Goal: Check status: Check status

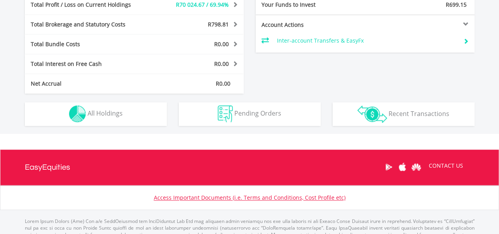
scroll to position [408, 0]
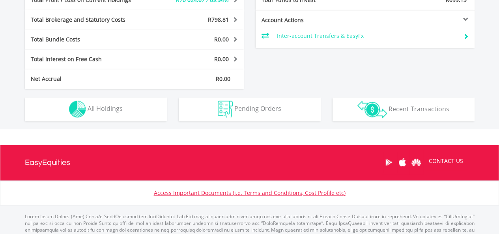
drag, startPoint x: 504, startPoint y: 31, endPoint x: 483, endPoint y: 176, distance: 146.6
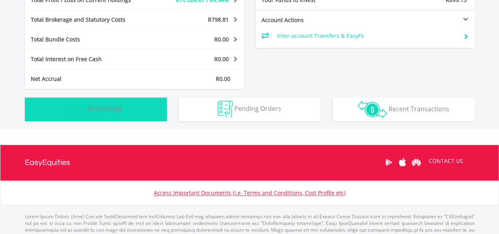
click at [138, 112] on button "Holdings All Holdings" at bounding box center [96, 109] width 142 height 24
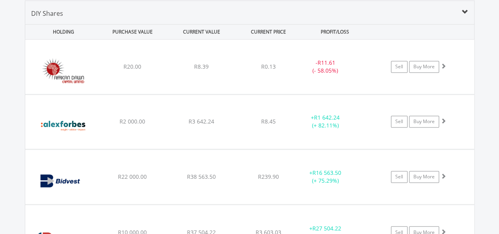
scroll to position [557, 0]
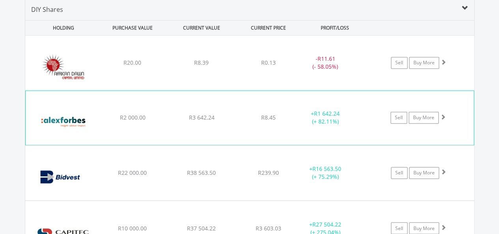
click at [303, 110] on div "+ R1 642.24 (+ 82.11%)" at bounding box center [324, 118] width 59 height 16
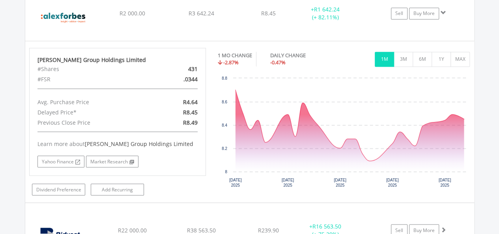
scroll to position [662, 0]
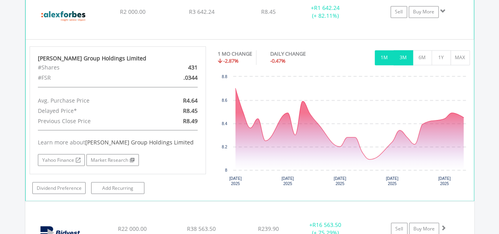
click at [400, 60] on button "3M" at bounding box center [403, 57] width 19 height 15
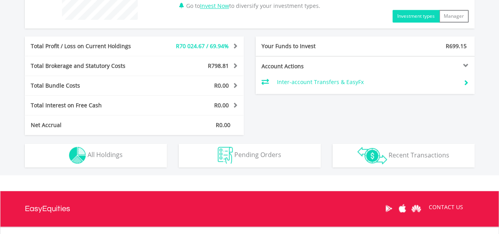
scroll to position [371, 0]
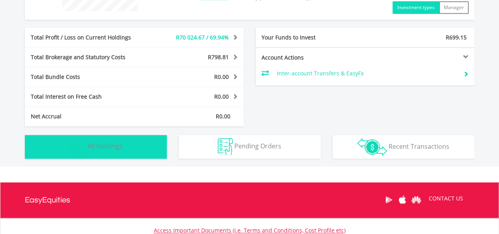
click at [112, 143] on span "All Holdings" at bounding box center [105, 146] width 35 height 9
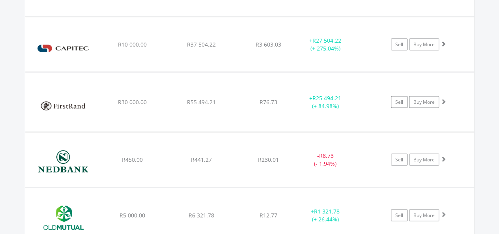
scroll to position [748, 0]
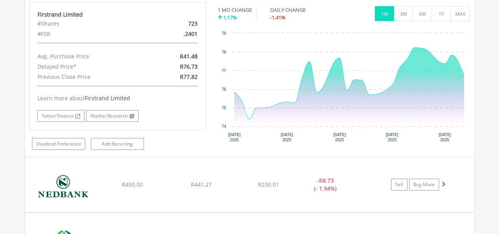
scroll to position [875, 0]
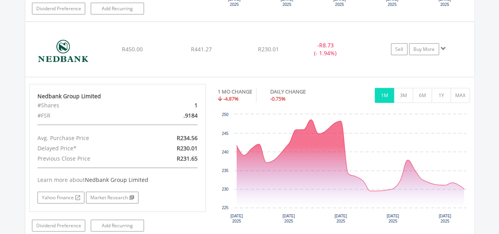
scroll to position [1027, 0]
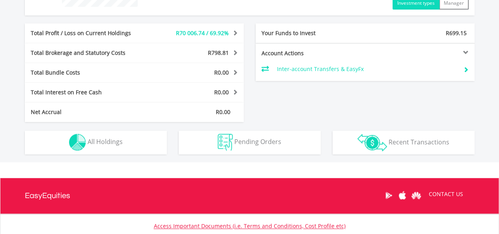
scroll to position [376, 0]
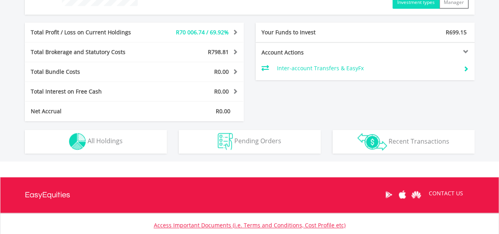
drag, startPoint x: 502, startPoint y: 73, endPoint x: 501, endPoint y: 172, distance: 99.0
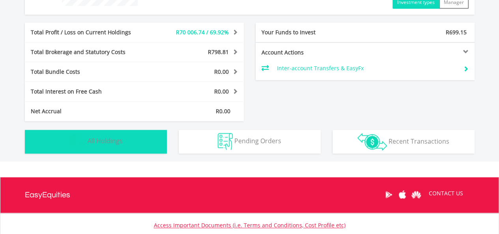
click at [147, 142] on button "Holdings All Holdings" at bounding box center [96, 142] width 142 height 24
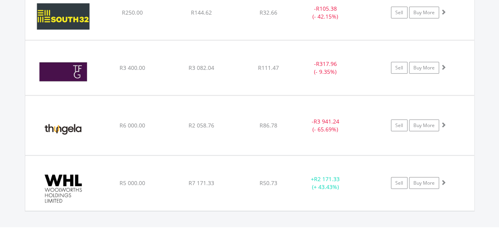
scroll to position [1112, 0]
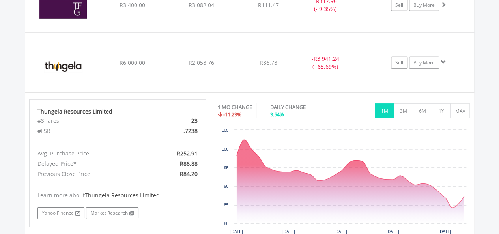
scroll to position [1179, 0]
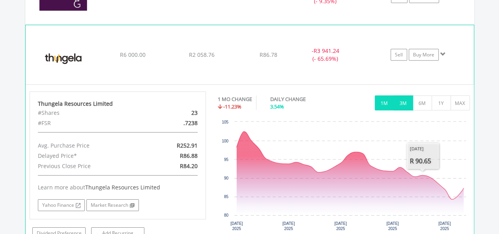
click at [405, 99] on button "3M" at bounding box center [403, 102] width 19 height 15
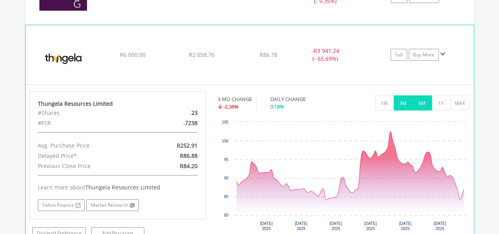
click at [418, 99] on button "6M" at bounding box center [421, 102] width 19 height 15
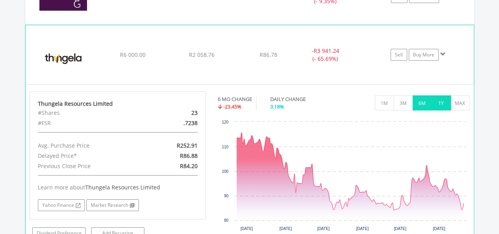
click at [437, 97] on button "1Y" at bounding box center [440, 102] width 19 height 15
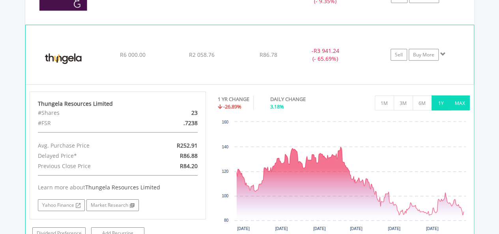
click at [461, 101] on button "MAX" at bounding box center [459, 102] width 19 height 15
